Goal: Obtain resource: Obtain resource

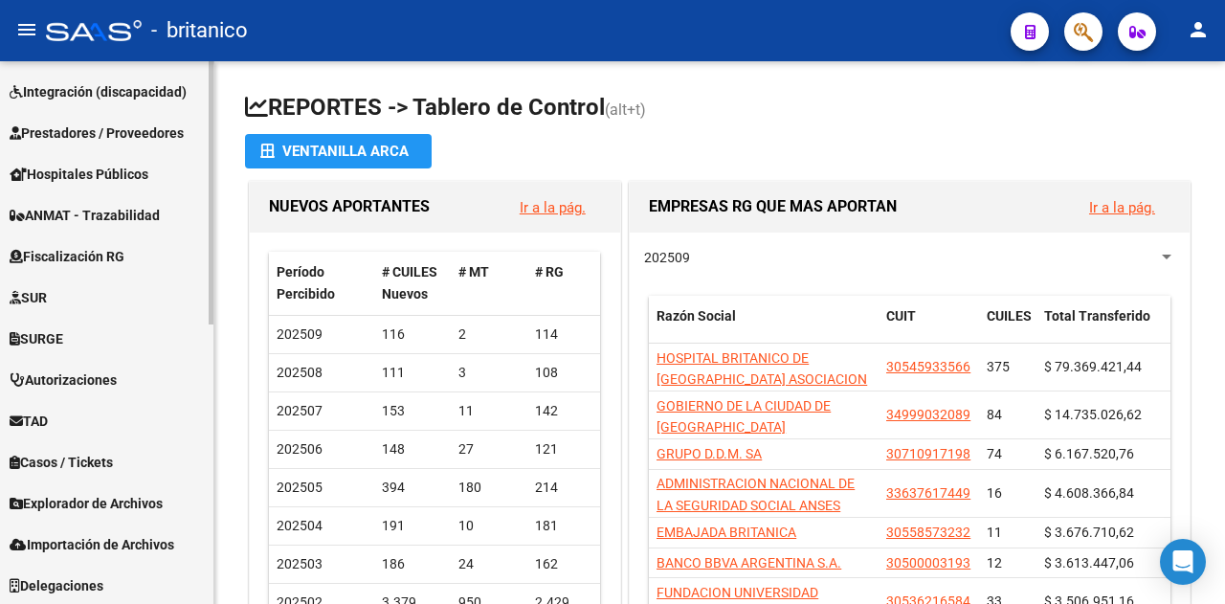
scroll to position [576, 0]
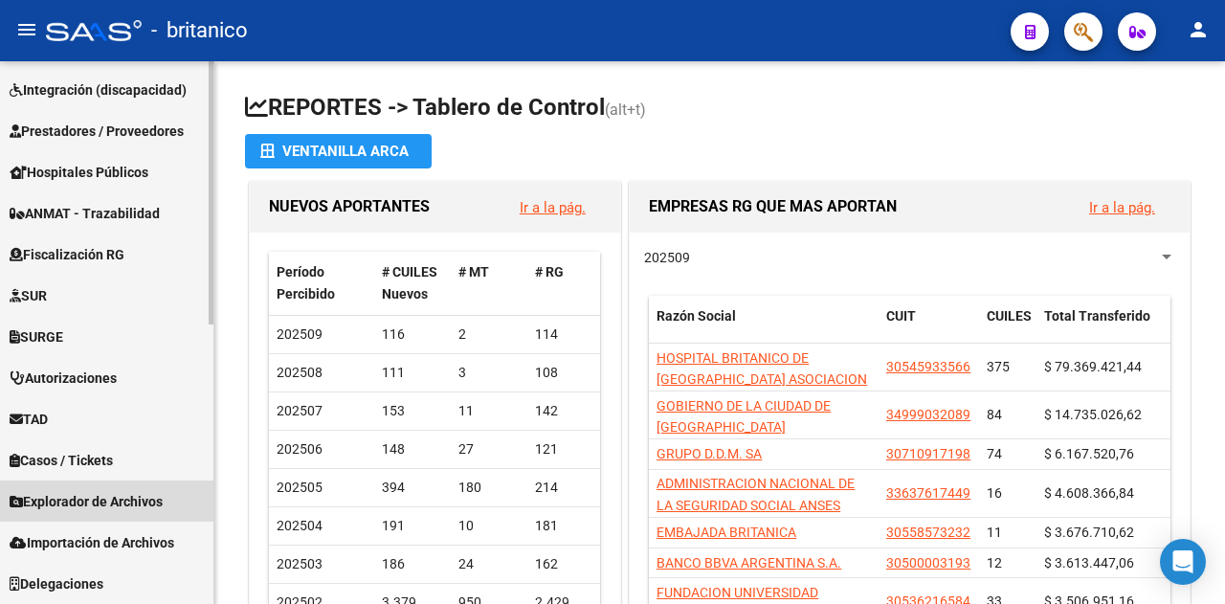
click at [73, 502] on span "Explorador de Archivos" at bounding box center [86, 501] width 153 height 21
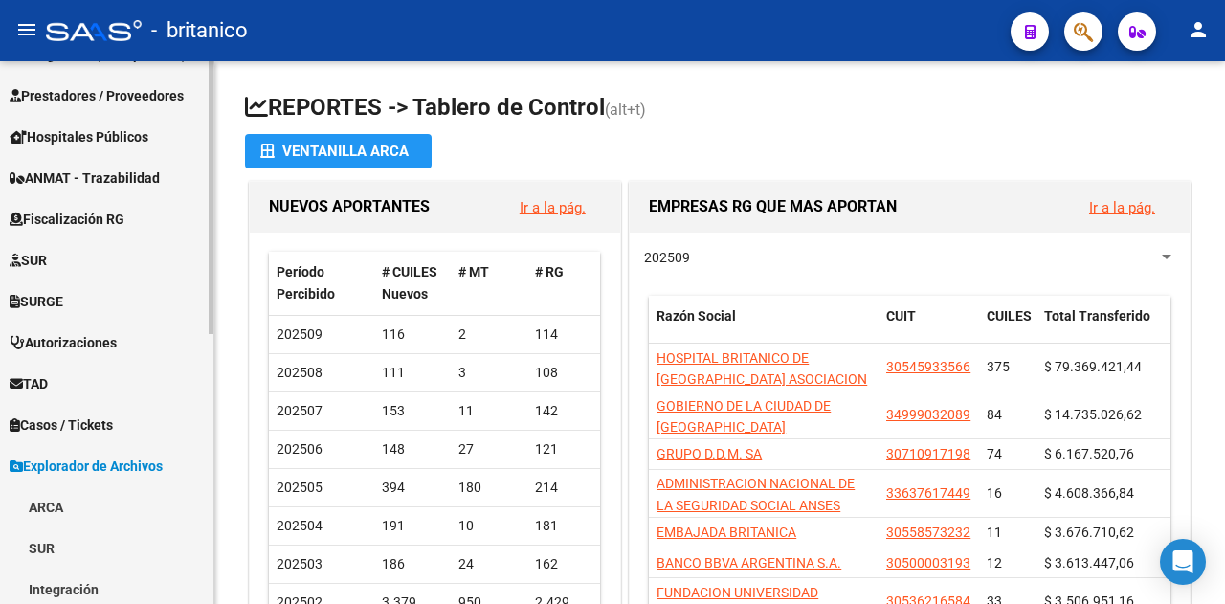
scroll to position [534, 0]
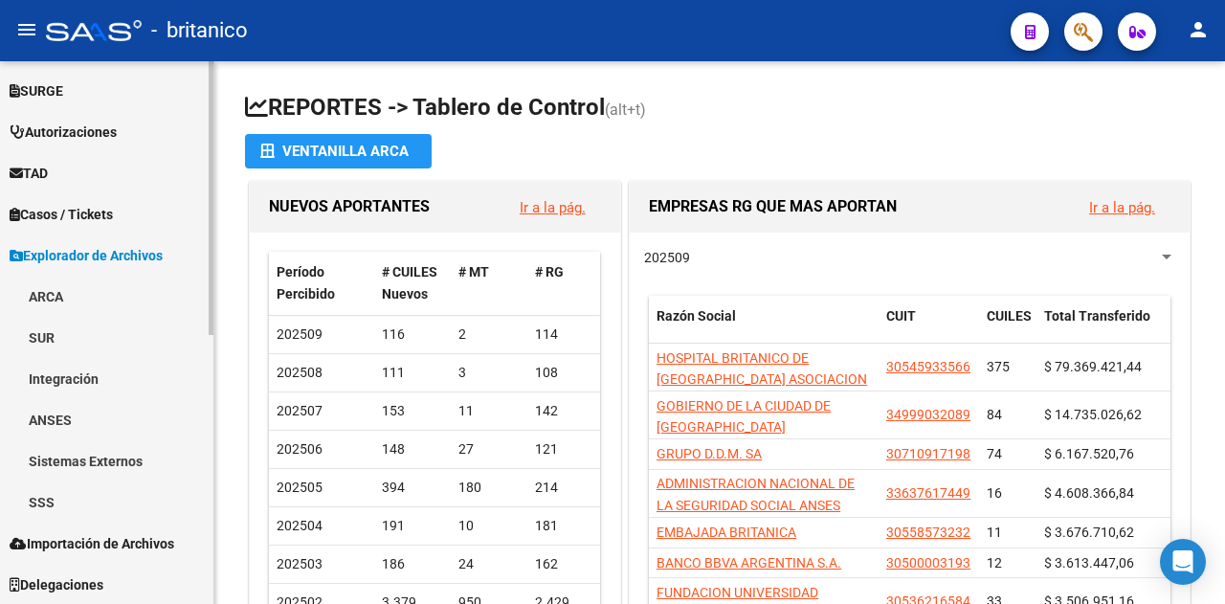
click at [57, 501] on link "SSS" at bounding box center [106, 501] width 213 height 41
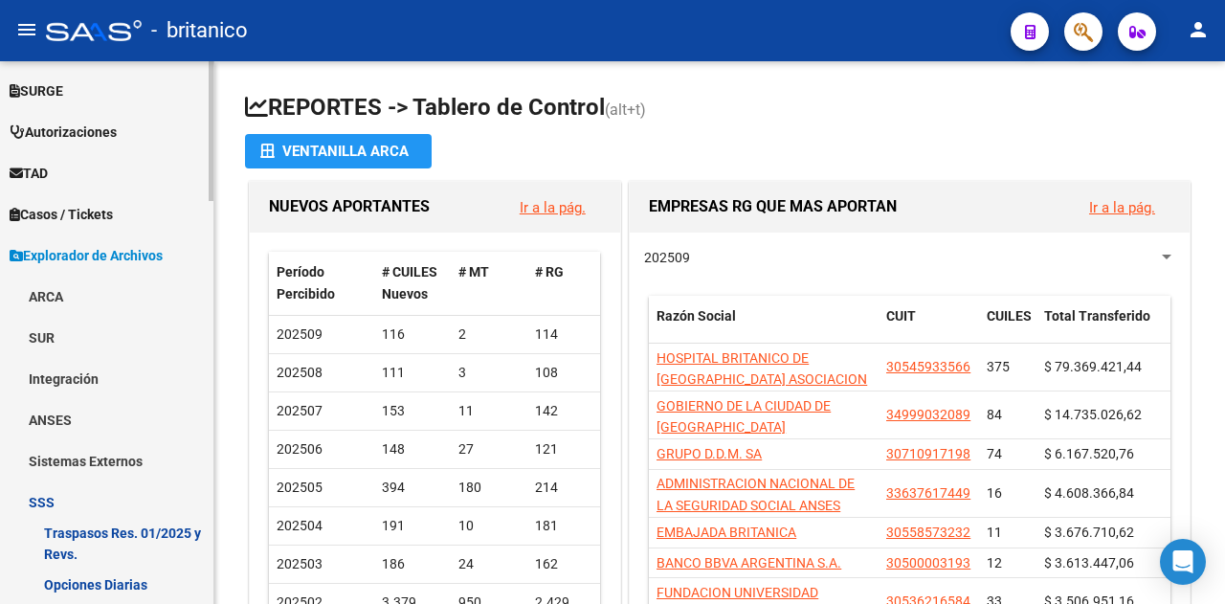
scroll to position [821, 0]
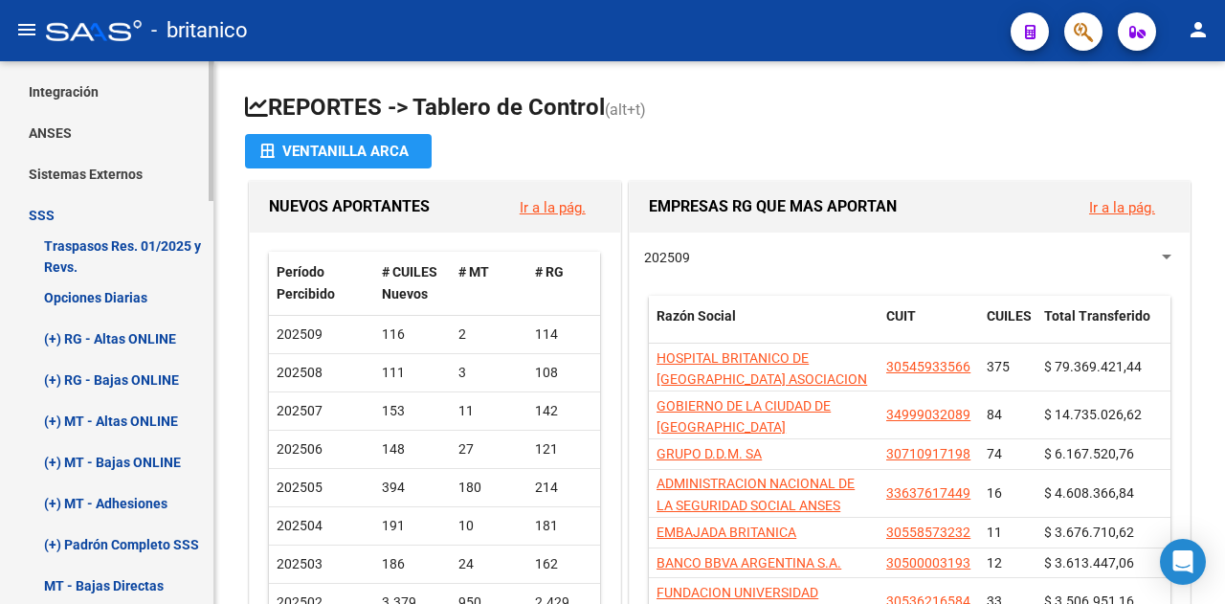
click at [53, 288] on link "Opciones Diarias" at bounding box center [106, 297] width 213 height 41
click at [134, 297] on link "Opciones Diarias" at bounding box center [106, 297] width 213 height 41
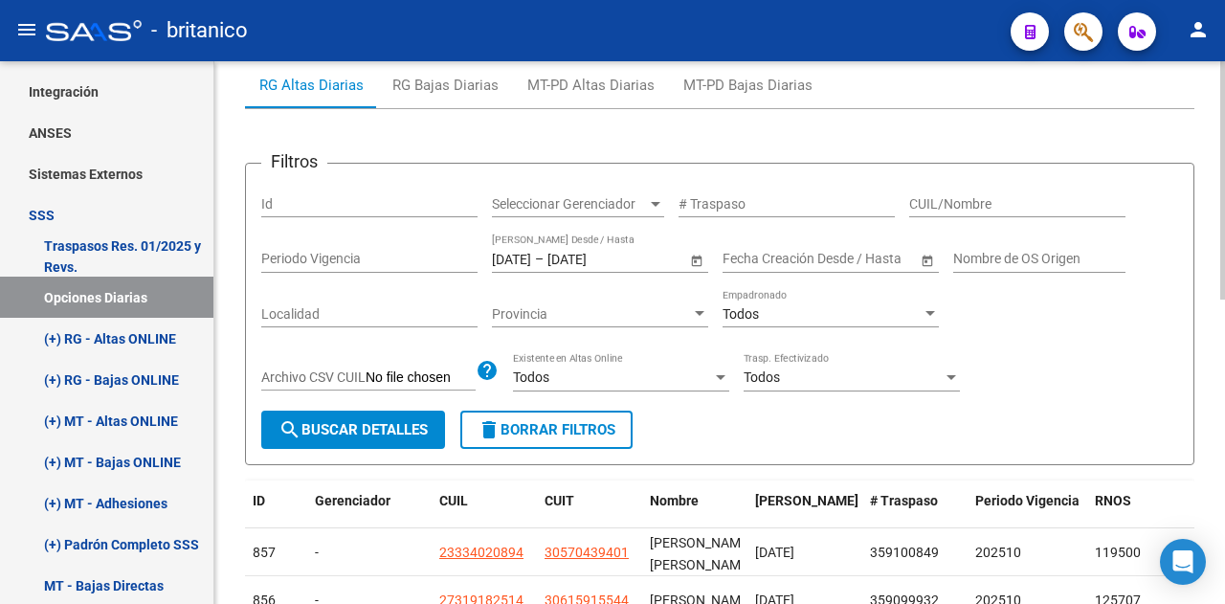
scroll to position [191, 0]
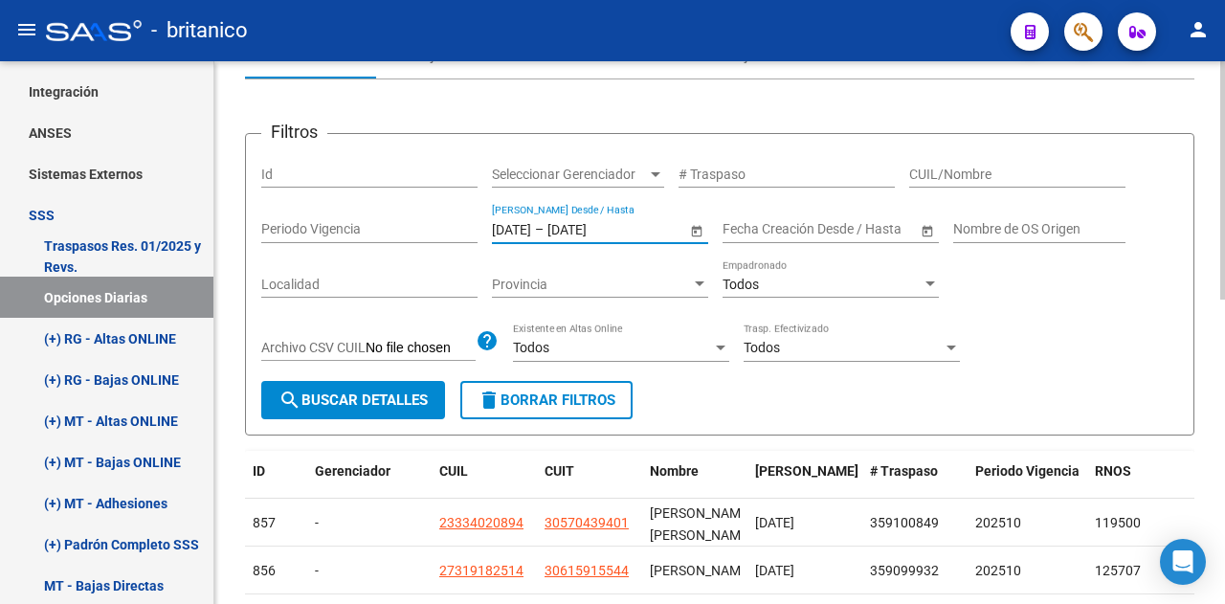
click at [531, 227] on input "[DATE]" at bounding box center [511, 229] width 39 height 16
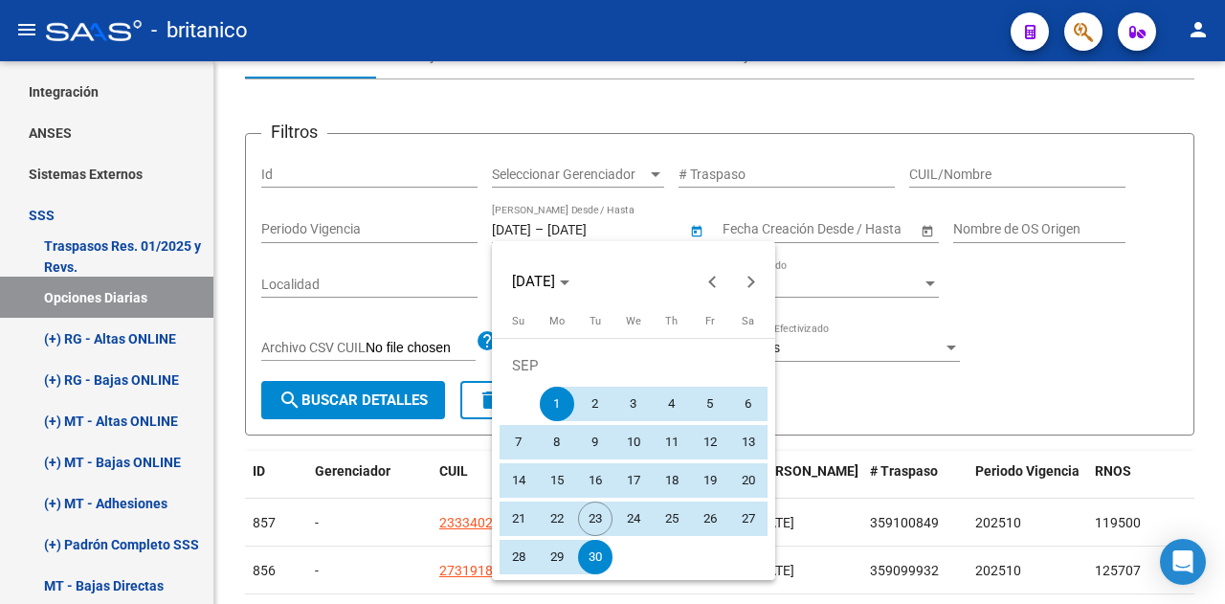
click at [515, 521] on span "21" at bounding box center [518, 518] width 34 height 34
type input "[DATE]"
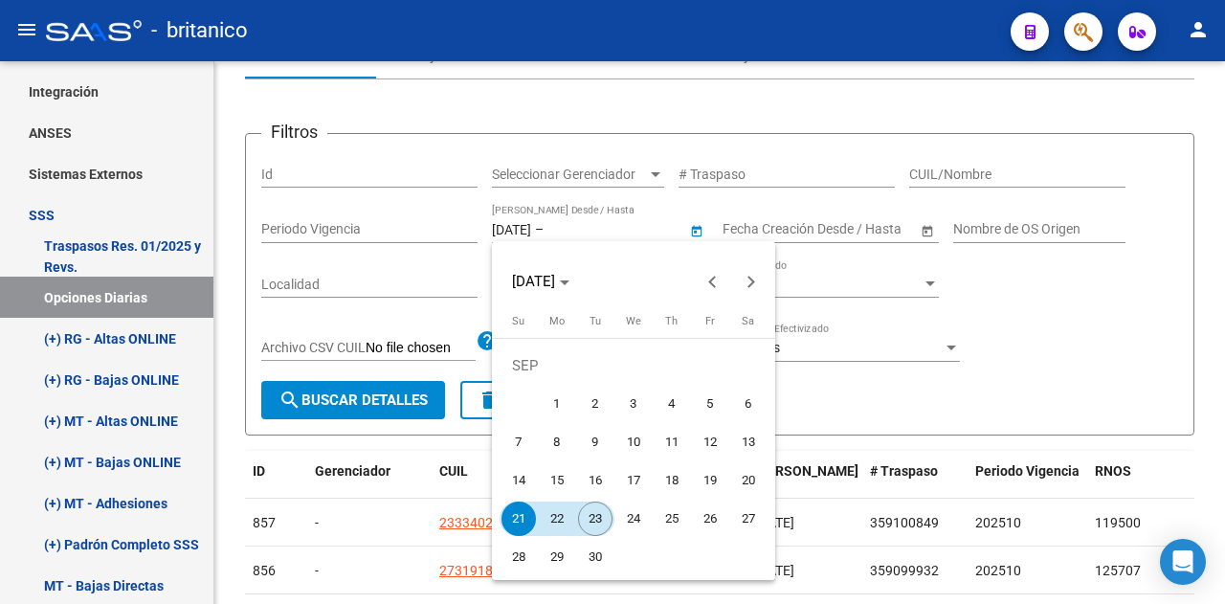
click at [600, 521] on span "23" at bounding box center [595, 518] width 34 height 34
type input "[DATE]"
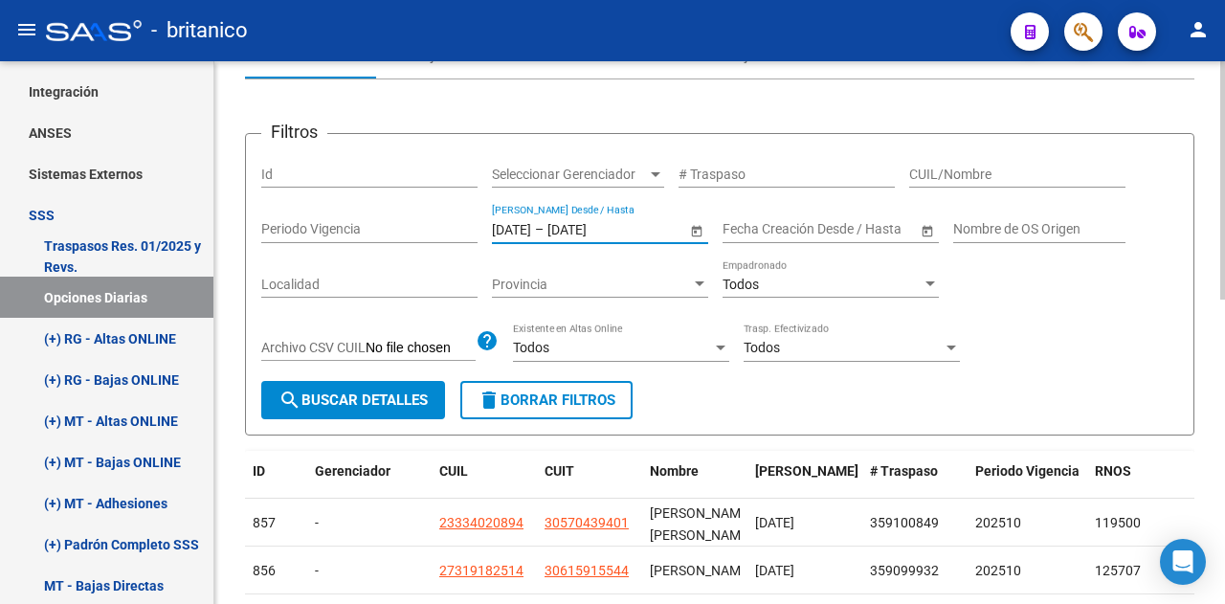
click at [383, 403] on span "search Buscar Detalles" at bounding box center [352, 399] width 149 height 17
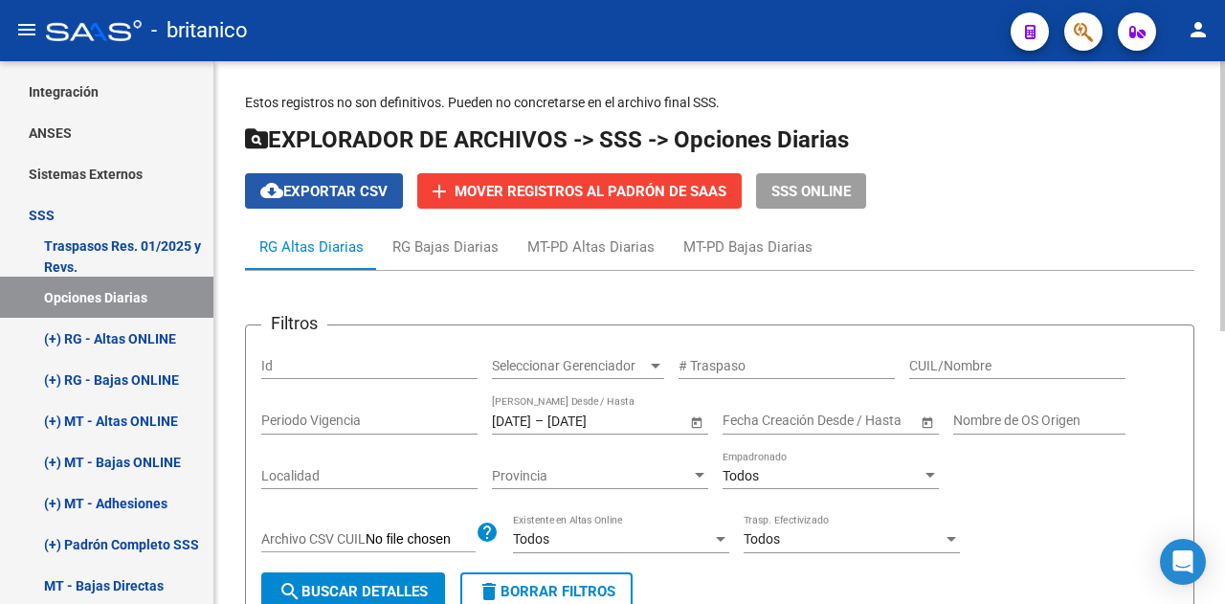
click at [321, 195] on span "cloud_download Exportar CSV" at bounding box center [323, 191] width 127 height 17
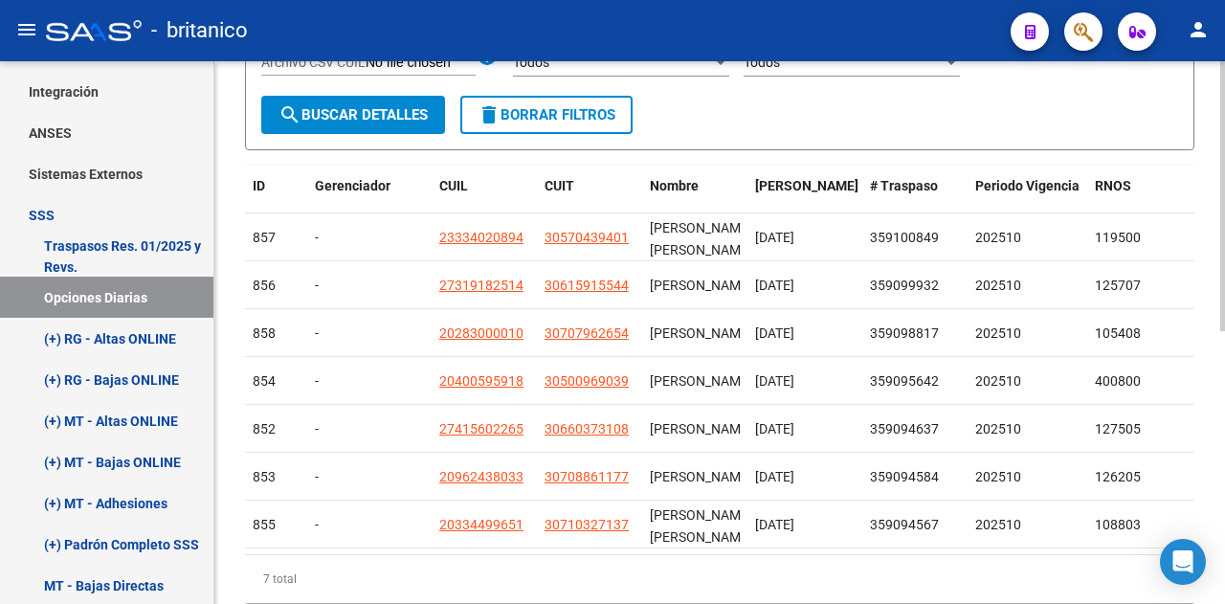
scroll to position [478, 0]
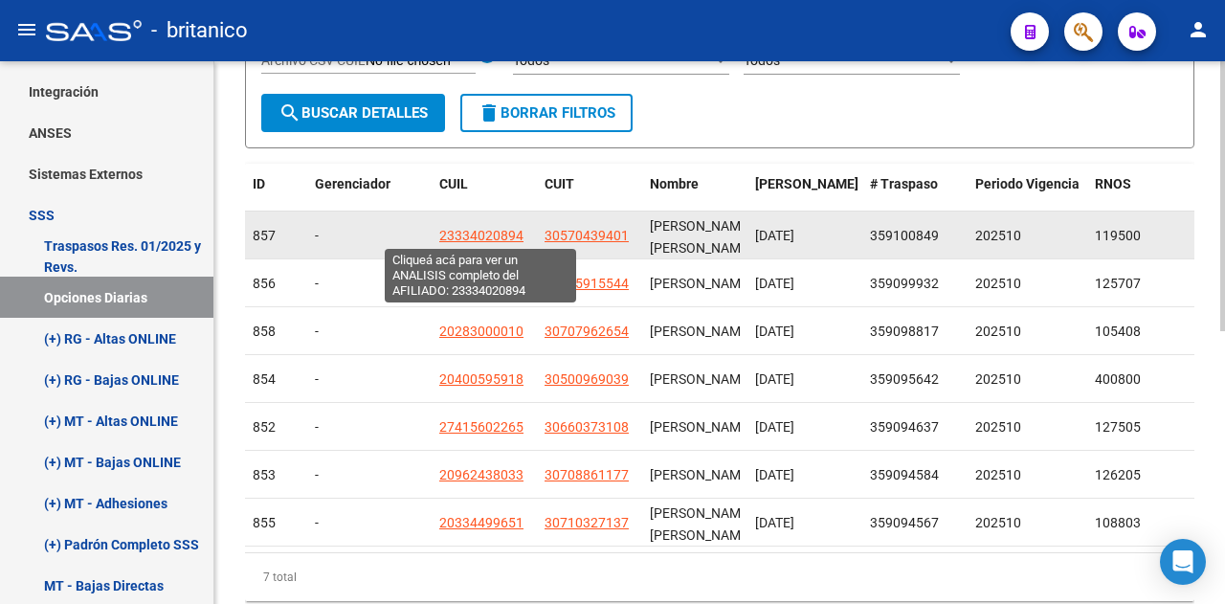
click at [496, 231] on span "23334020894" at bounding box center [481, 235] width 84 height 15
type textarea "23334020894"
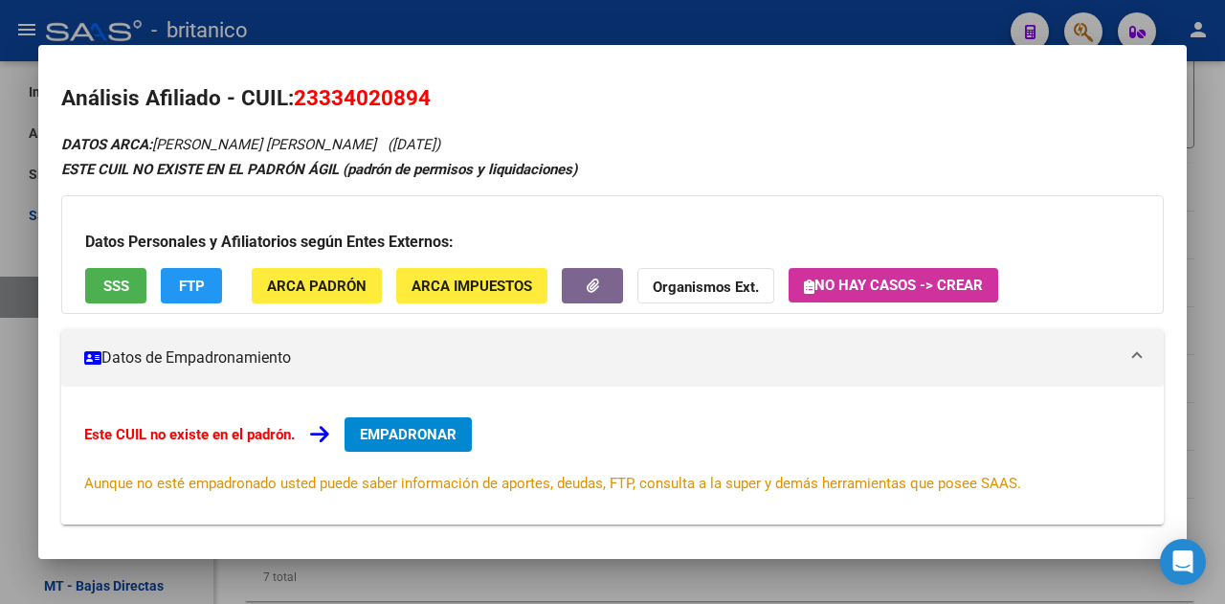
scroll to position [0, 0]
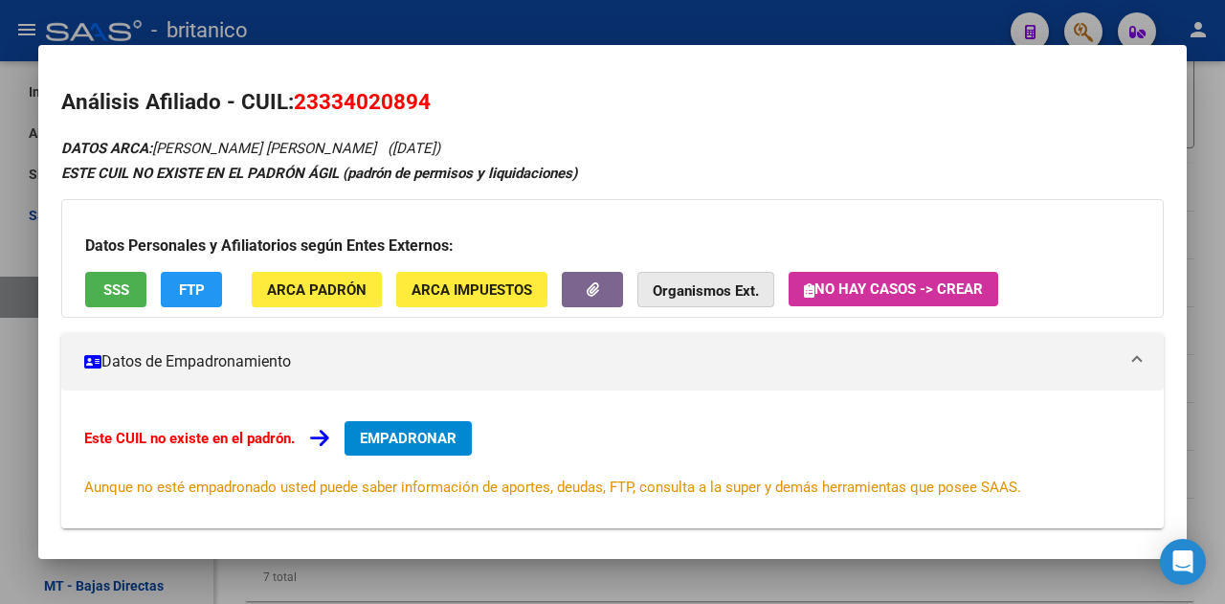
click at [669, 298] on strong "Organismos Ext." at bounding box center [706, 290] width 106 height 17
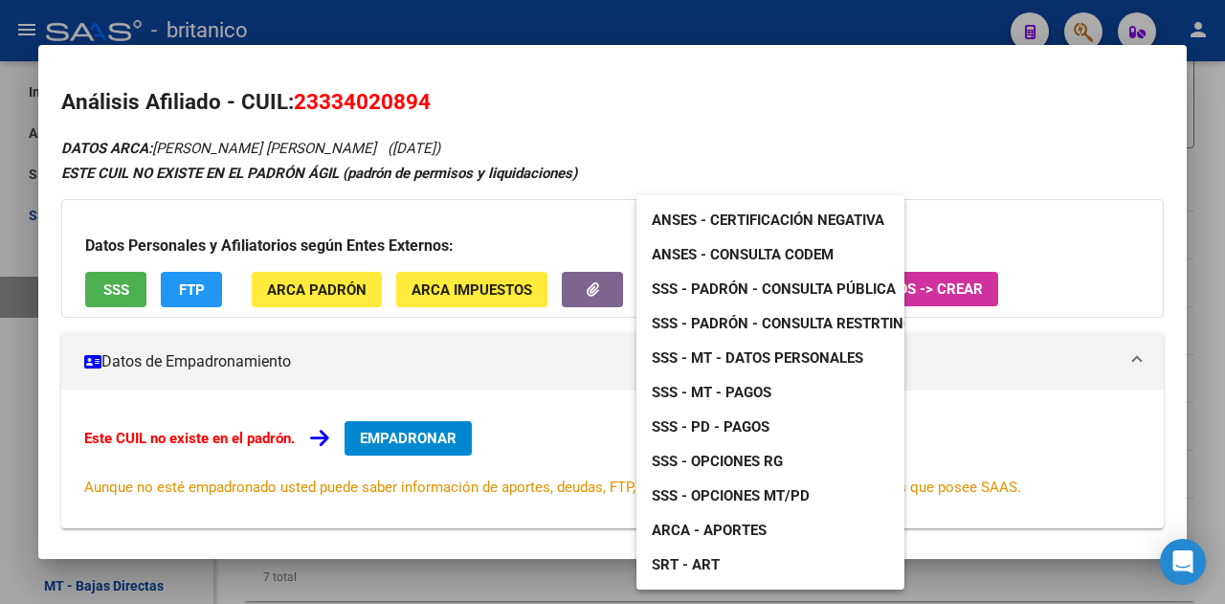
click at [1046, 143] on div at bounding box center [612, 302] width 1225 height 604
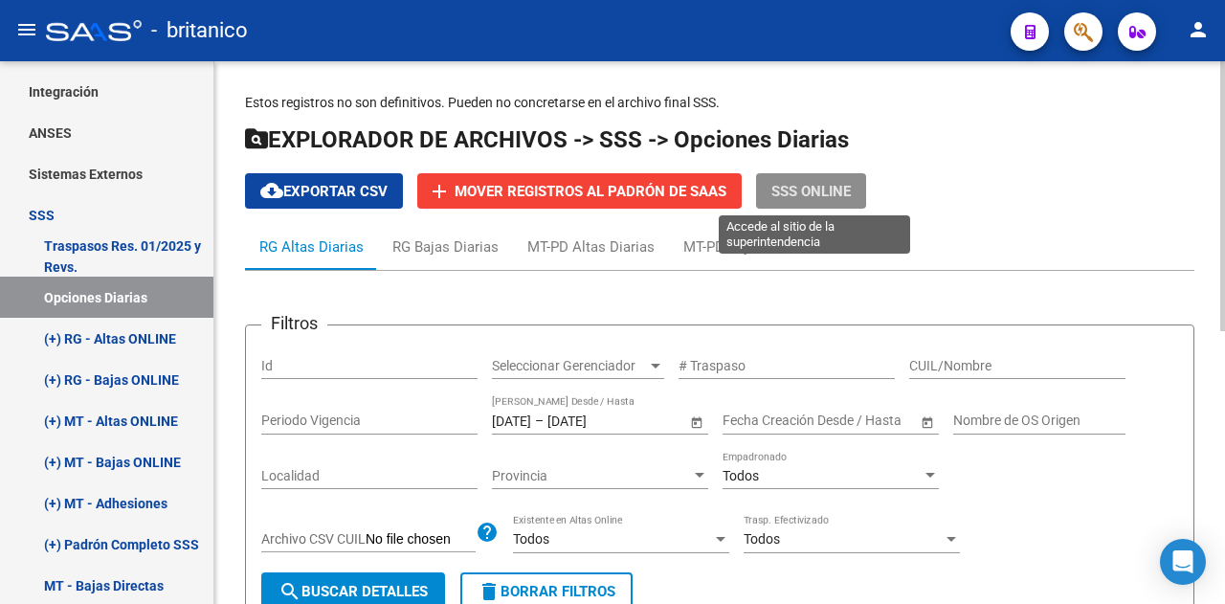
click at [813, 190] on span "SSS ONLINE" at bounding box center [810, 191] width 79 height 17
